Goal: Task Accomplishment & Management: Use online tool/utility

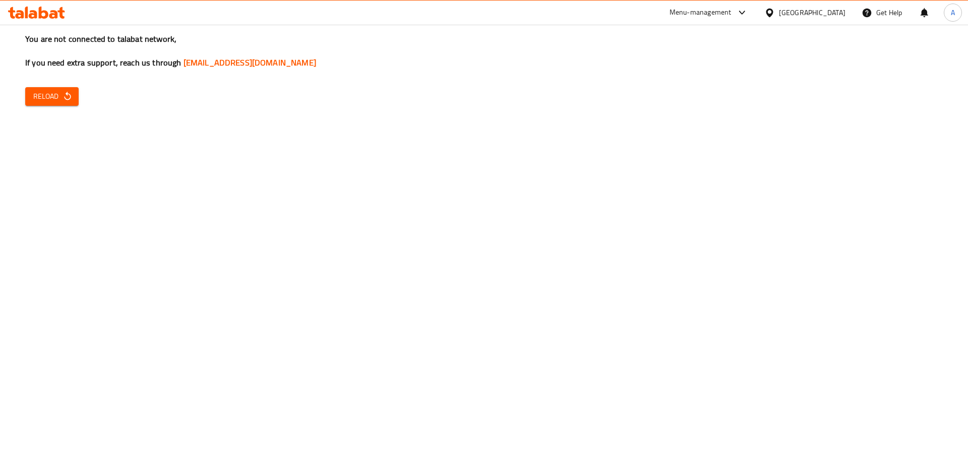
click at [81, 92] on div "You are not connected to talabat network, If you need extra support, reach us t…" at bounding box center [484, 229] width 968 height 459
click at [62, 93] on span "Reload" at bounding box center [51, 96] width 37 height 13
click at [43, 99] on span "Reload" at bounding box center [51, 96] width 37 height 13
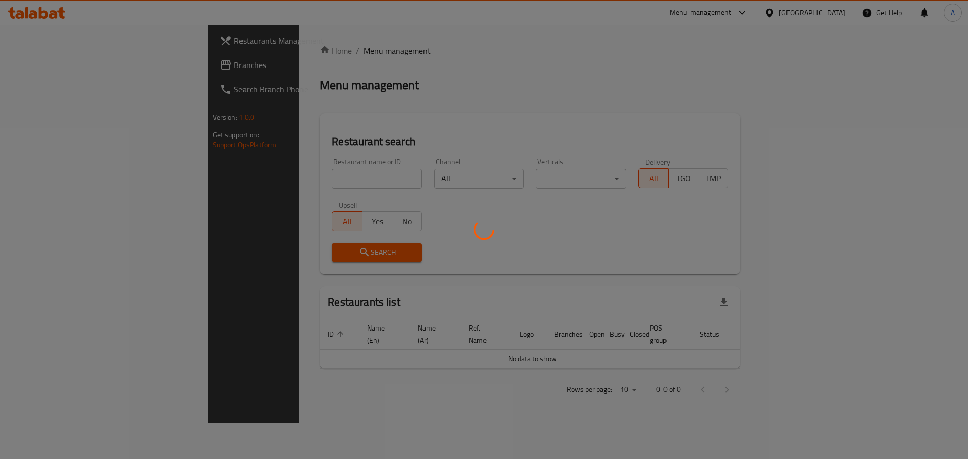
click at [288, 173] on div at bounding box center [484, 229] width 968 height 459
click at [286, 177] on div at bounding box center [484, 229] width 968 height 459
click at [277, 179] on div at bounding box center [484, 229] width 968 height 459
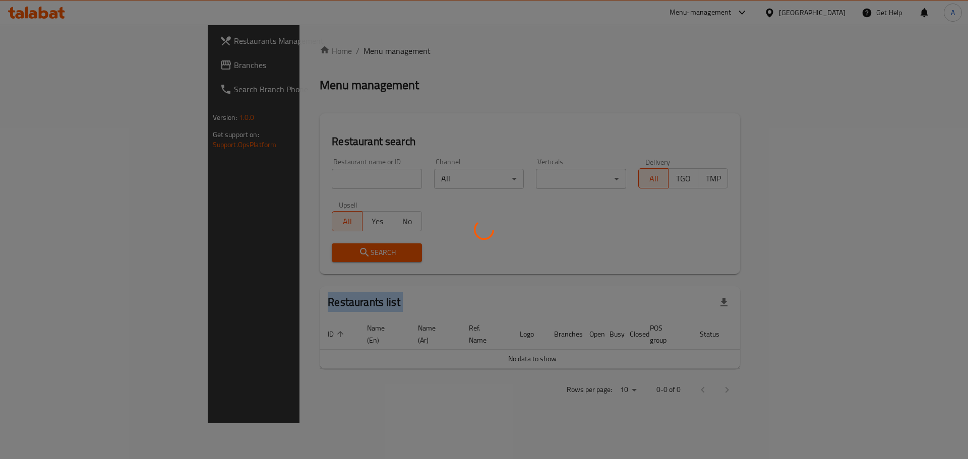
click at [277, 179] on div at bounding box center [484, 229] width 968 height 459
click at [290, 141] on div at bounding box center [484, 229] width 968 height 459
